Goal: Task Accomplishment & Management: Manage account settings

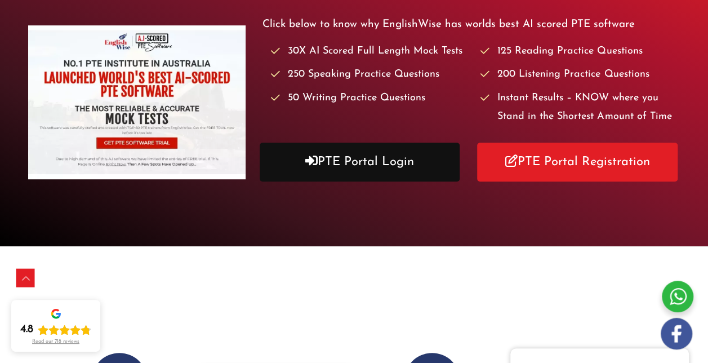
click at [348, 181] on link "PTE Portal Login" at bounding box center [360, 162] width 201 height 39
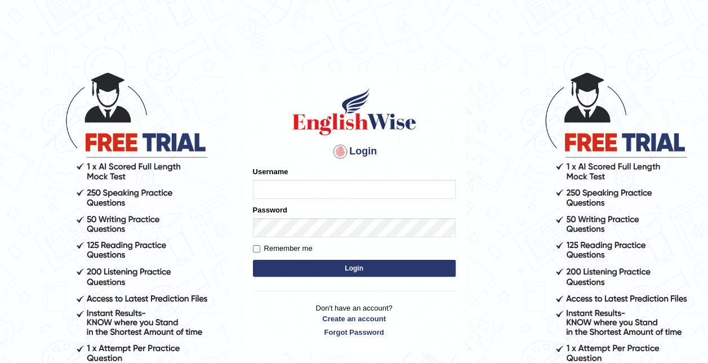
drag, startPoint x: 0, startPoint y: 0, endPoint x: 348, endPoint y: 183, distance: 393.5
click at [348, 183] on input "Username" at bounding box center [354, 189] width 203 height 19
type input "0466127642"
click at [304, 261] on button "Login" at bounding box center [354, 268] width 203 height 17
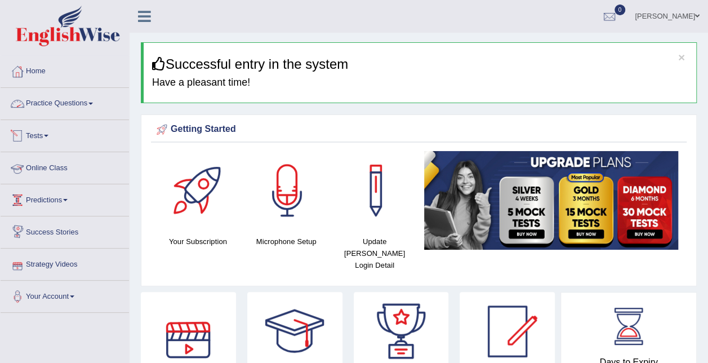
click at [93, 103] on span at bounding box center [90, 104] width 5 height 2
